Goal: Transaction & Acquisition: Purchase product/service

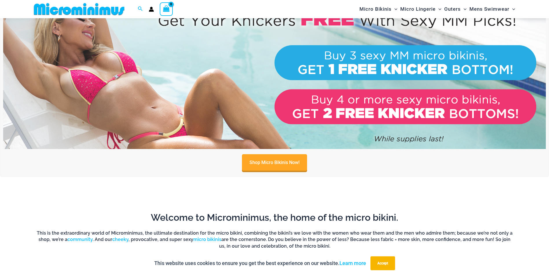
scroll to position [343, 0]
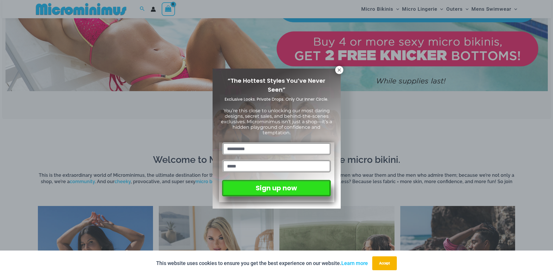
click at [344, 69] on div "“The Hottest Styles You’ve Never Seen” Exclusive Looks. Private Drops. Only Our…" at bounding box center [276, 138] width 553 height 276
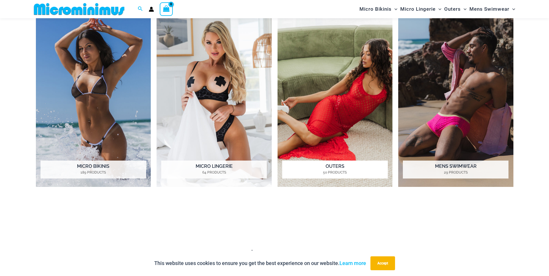
scroll to position [546, 0]
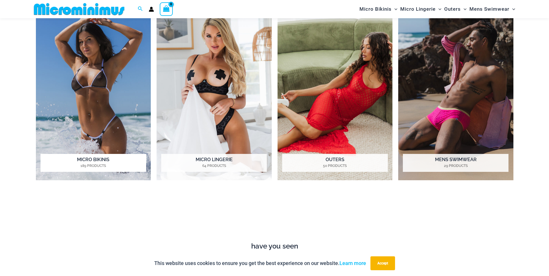
click at [93, 160] on h2 "Micro Bikinis 189 Products" at bounding box center [94, 163] width 106 height 18
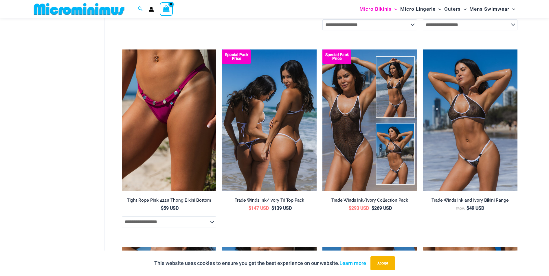
scroll to position [343, 0]
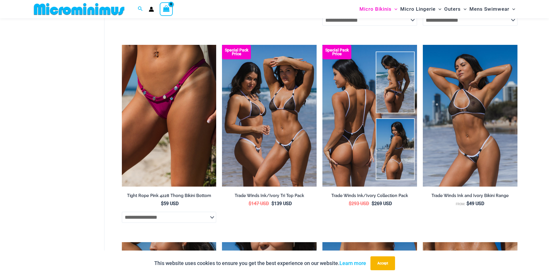
click at [349, 150] on img at bounding box center [369, 116] width 95 height 142
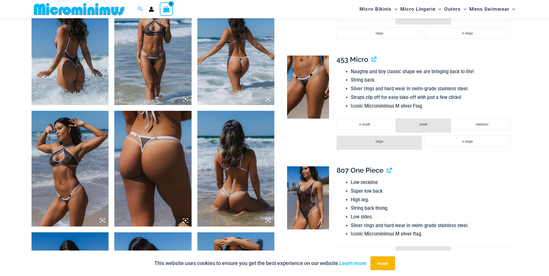
scroll to position [575, 0]
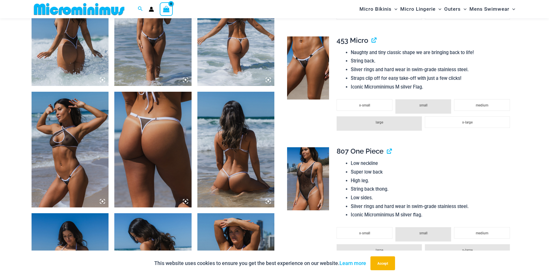
click at [102, 202] on icon at bounding box center [103, 202] width 2 height 2
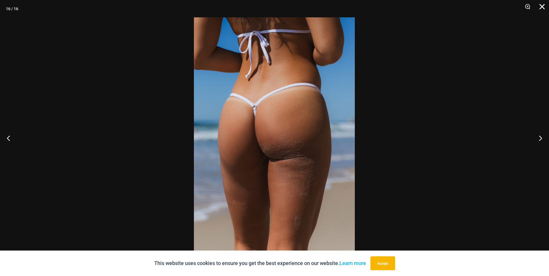
click at [537, 8] on button "Close" at bounding box center [540, 8] width 14 height 17
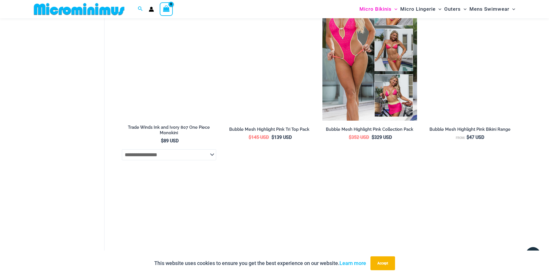
scroll to position [803, 0]
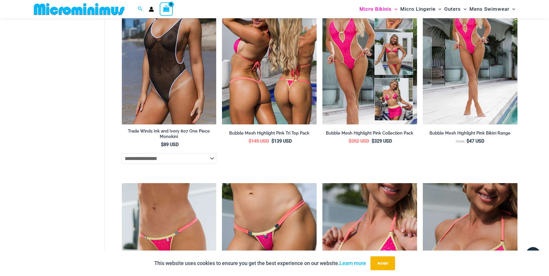
click at [266, 113] on img at bounding box center [269, 54] width 95 height 142
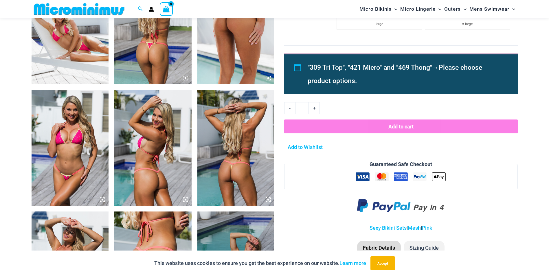
scroll to position [579, 0]
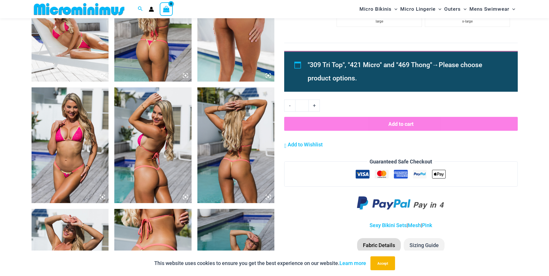
click at [46, 66] on img at bounding box center [70, 24] width 77 height 116
